Goal: Information Seeking & Learning: Learn about a topic

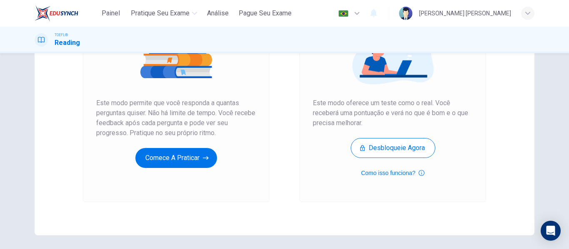
scroll to position [122, 0]
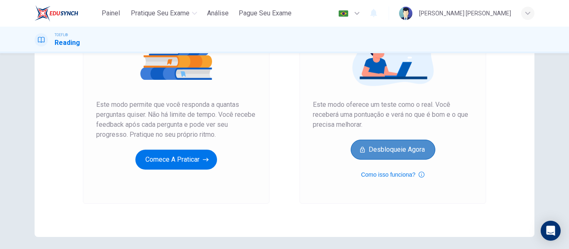
click at [413, 147] on button "Desbloqueie agora" at bounding box center [393, 150] width 85 height 20
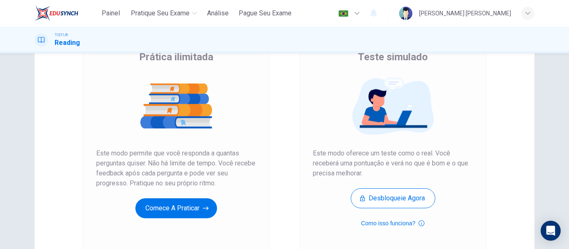
scroll to position [83, 0]
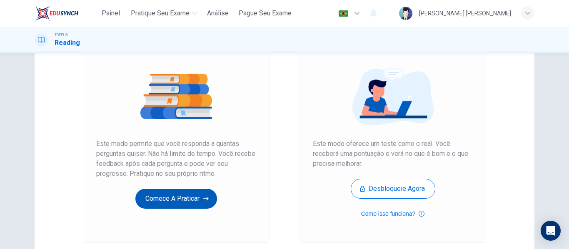
click at [209, 195] on button "Comece a praticar" at bounding box center [176, 199] width 82 height 20
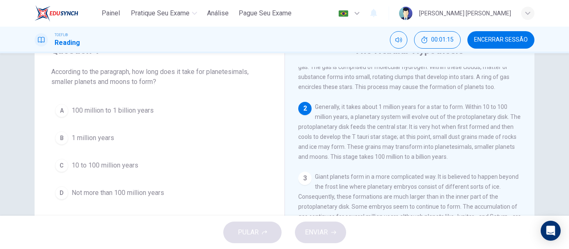
scroll to position [64, 0]
click at [104, 111] on span "100 million to 1 billion years" at bounding box center [113, 111] width 82 height 10
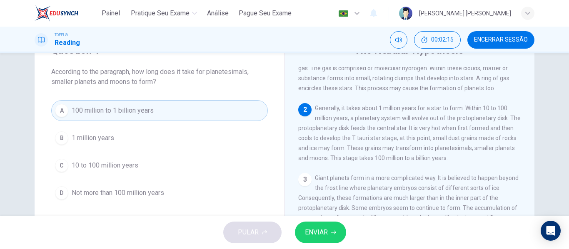
click at [309, 232] on span "ENVIAR" at bounding box center [316, 233] width 23 height 12
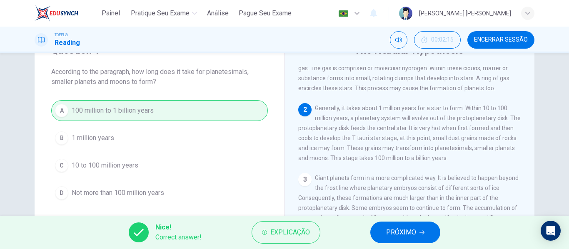
click at [421, 232] on icon "button" at bounding box center [421, 232] width 5 height 5
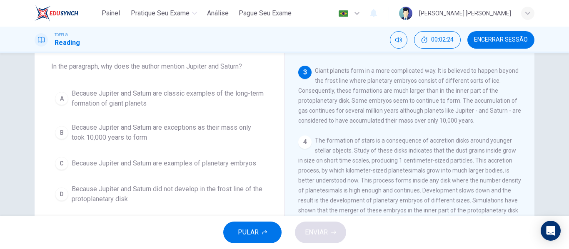
scroll to position [46, 0]
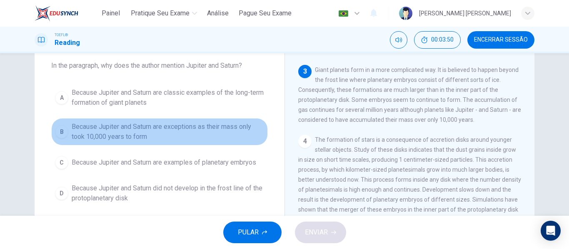
click at [86, 130] on span "Because Jupiter and Saturn are exceptions as their mass only took 10,000 years …" at bounding box center [168, 132] width 192 height 20
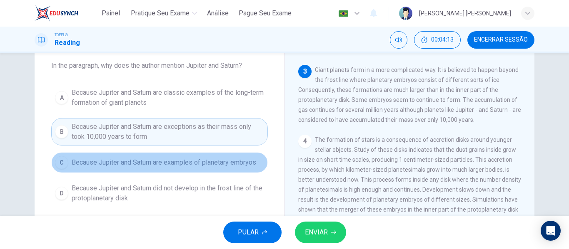
click at [202, 165] on span "Because Jupiter and Saturn are examples of planetary embryos" at bounding box center [164, 163] width 184 height 10
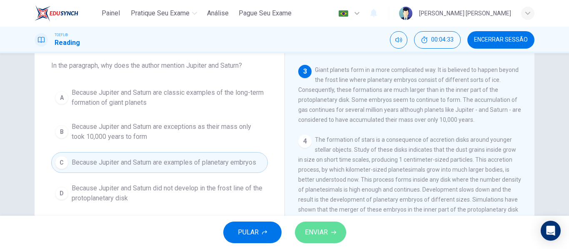
click at [324, 227] on span "ENVIAR" at bounding box center [316, 233] width 23 height 12
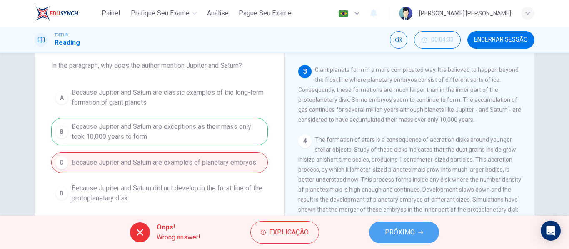
click at [381, 235] on button "PRÓXIMO" at bounding box center [404, 233] width 70 height 22
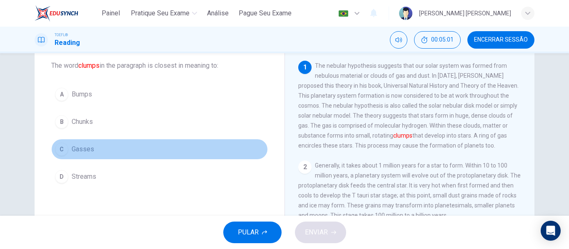
click at [61, 147] on div "C" at bounding box center [61, 149] width 13 height 13
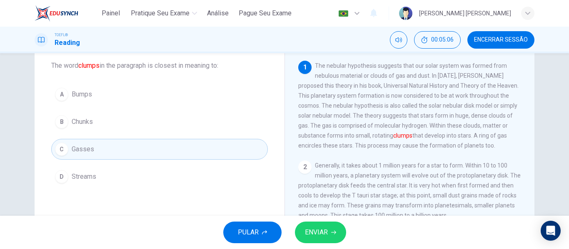
click at [319, 234] on span "ENVIAR" at bounding box center [316, 233] width 23 height 12
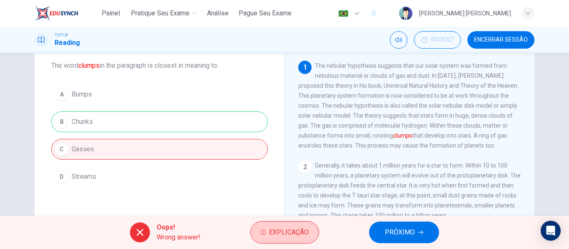
click at [271, 232] on span "Explicação" at bounding box center [289, 233] width 40 height 12
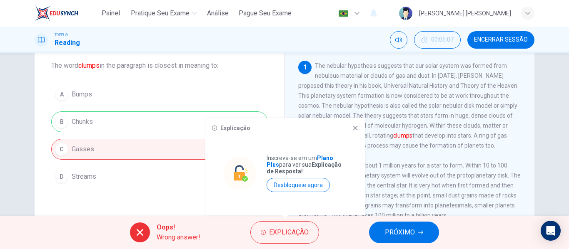
click at [353, 130] on icon at bounding box center [355, 128] width 7 height 7
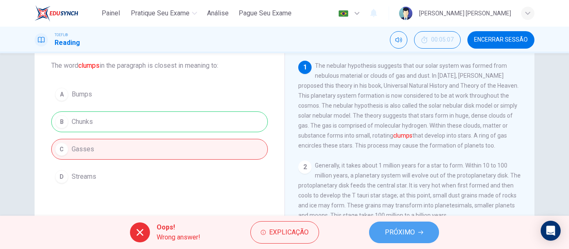
click at [413, 232] on span "PRÓXIMO" at bounding box center [400, 233] width 30 height 12
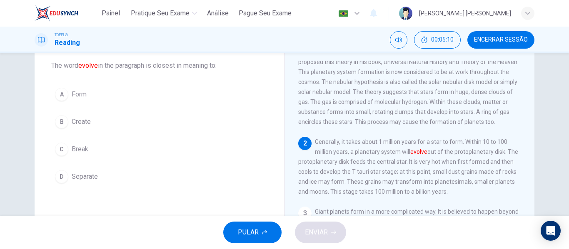
click at [527, 164] on div "The Nebular Hypothesis 1 The nebular hypothesis suggests that our solar system …" at bounding box center [409, 168] width 250 height 289
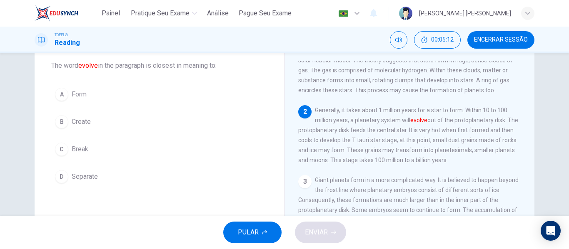
scroll to position [59, 0]
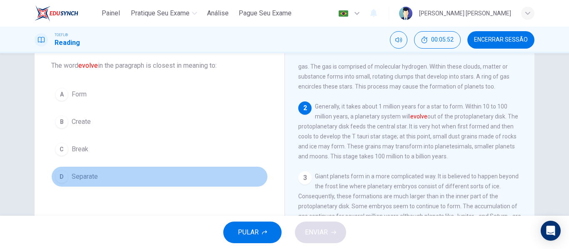
click at [81, 179] on span "Separate" at bounding box center [85, 177] width 26 height 10
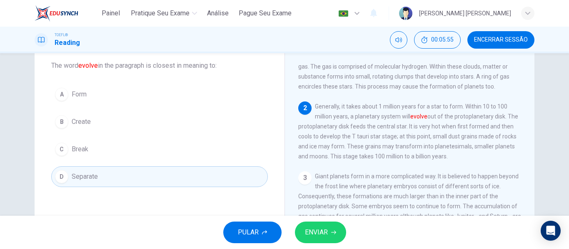
click at [329, 234] on button "ENVIAR" at bounding box center [320, 233] width 51 height 22
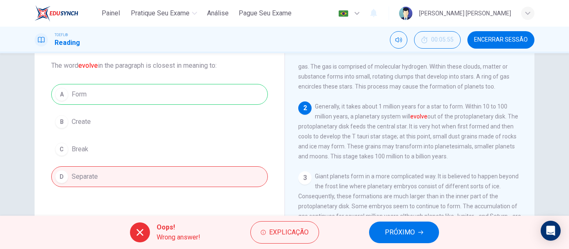
click at [421, 234] on icon "button" at bounding box center [420, 232] width 5 height 5
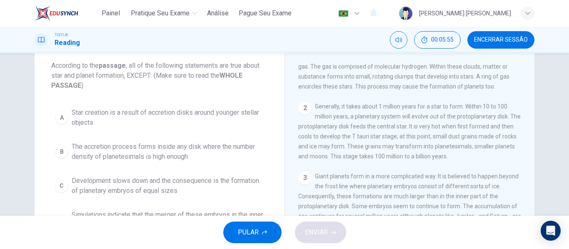
scroll to position [0, 0]
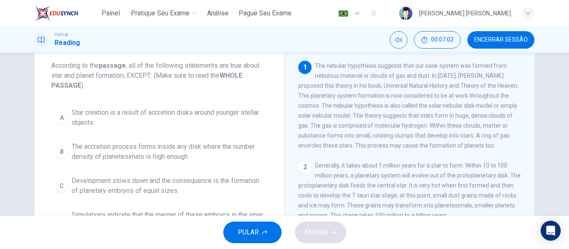
click at [483, 142] on div "1 The nebular hypothesis suggests that our solar system was formed from nebulou…" at bounding box center [409, 106] width 223 height 90
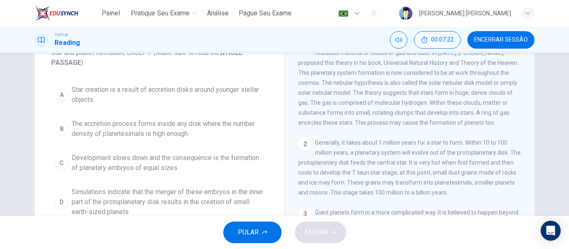
click at [526, 109] on div "1 The nebular hypothesis suggests that our solar system was formed from nebulou…" at bounding box center [415, 157] width 234 height 239
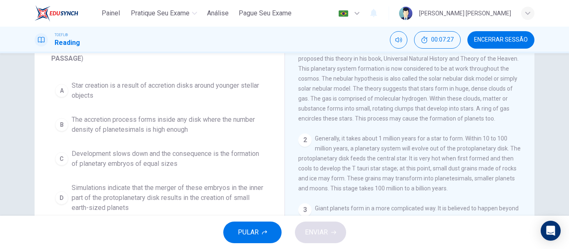
scroll to position [74, 0]
click at [112, 155] on span "Development slows down and the consequence is the formation of planetary embryo…" at bounding box center [168, 158] width 192 height 20
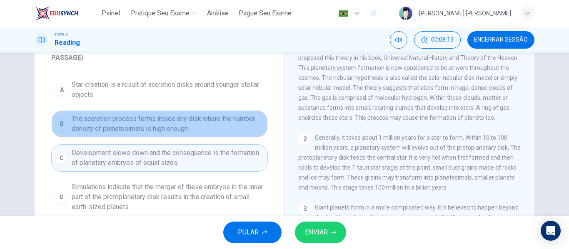
click at [165, 132] on span "The accretion process forms inside any disk where the number density of planete…" at bounding box center [168, 124] width 192 height 20
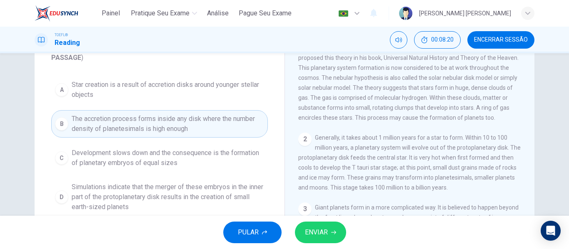
drag, startPoint x: 525, startPoint y: 128, endPoint x: 536, endPoint y: 129, distance: 10.9
click at [536, 129] on div "Question 5 According to the passage , all of the following statements are true …" at bounding box center [284, 140] width 526 height 289
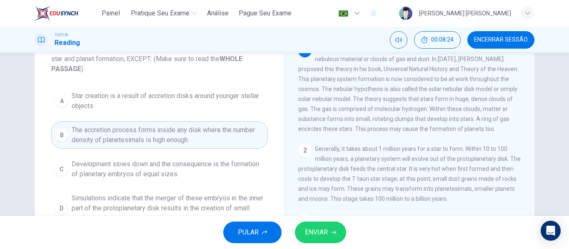
scroll to position [56, 0]
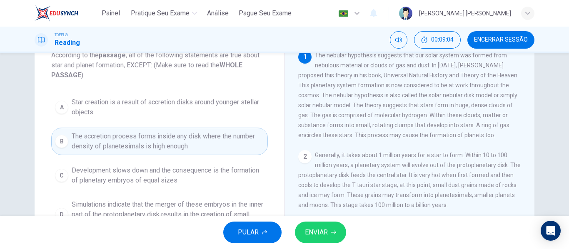
drag, startPoint x: 524, startPoint y: 126, endPoint x: 527, endPoint y: 135, distance: 10.1
click at [527, 135] on div "1 The nebular hypothesis suggests that our solar system was formed from nebulou…" at bounding box center [415, 169] width 234 height 239
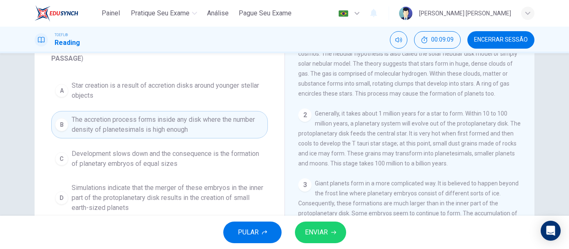
scroll to position [78, 0]
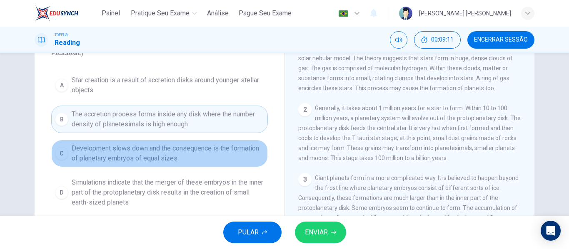
click at [193, 147] on span "Development slows down and the consequence is the formation of planetary embryo…" at bounding box center [168, 154] width 192 height 20
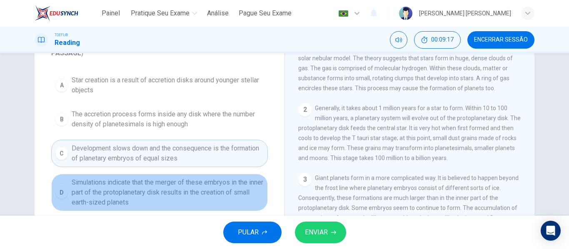
click at [170, 197] on span "Simulations indicate that the merger of these embryos in the inner part of the …" at bounding box center [168, 193] width 192 height 30
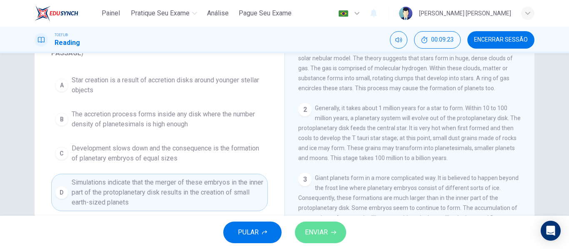
click at [310, 231] on span "ENVIAR" at bounding box center [316, 233] width 23 height 12
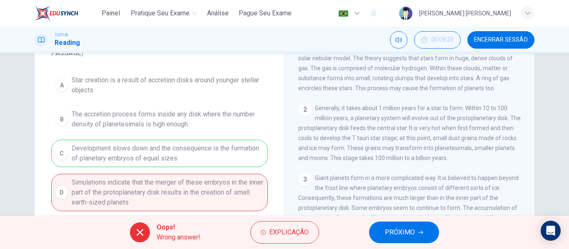
click at [393, 226] on button "PRÓXIMO" at bounding box center [404, 233] width 70 height 22
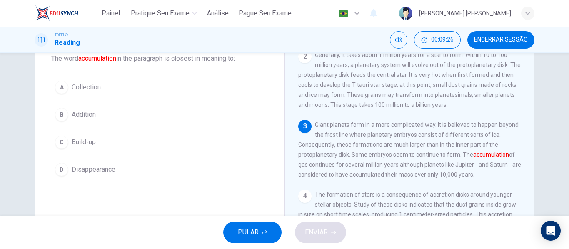
scroll to position [50, 0]
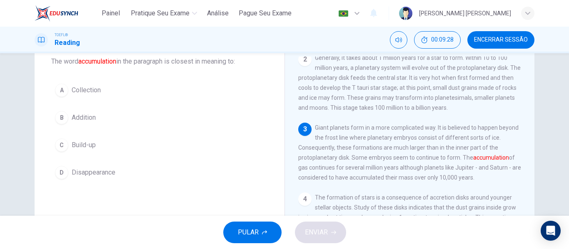
click at [91, 92] on span "Collection" at bounding box center [86, 90] width 29 height 10
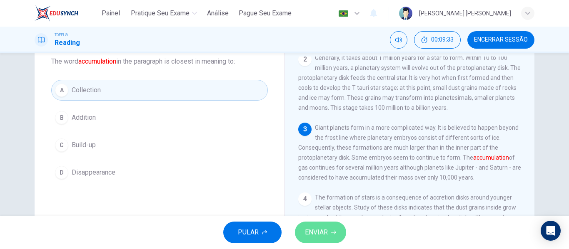
click at [316, 235] on span "ENVIAR" at bounding box center [316, 233] width 23 height 12
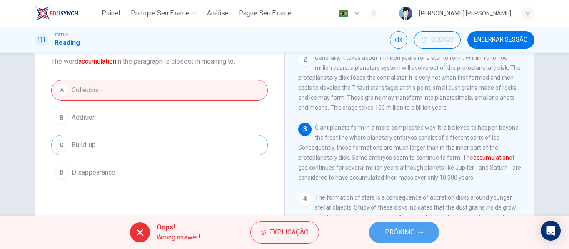
click at [408, 229] on span "PRÓXIMO" at bounding box center [400, 233] width 30 height 12
